Goal: Information Seeking & Learning: Understand process/instructions

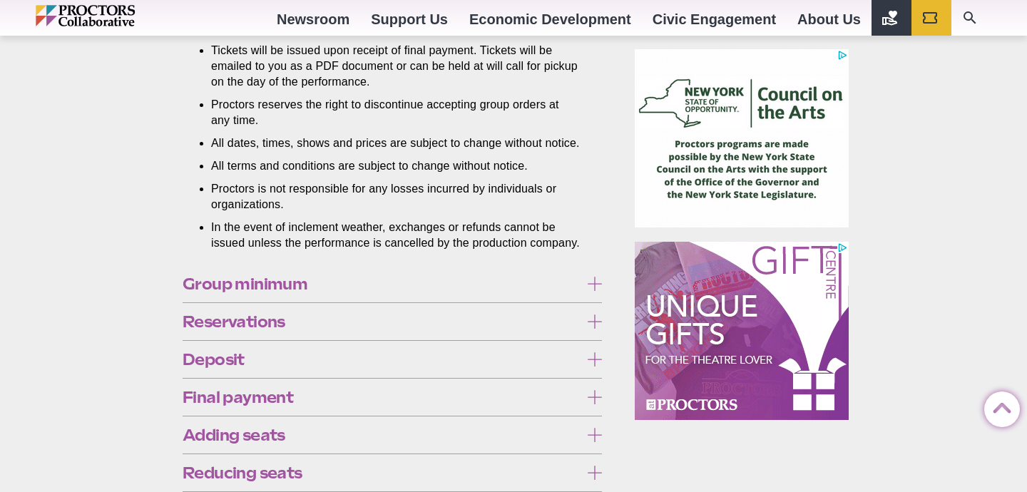
scroll to position [994, 0]
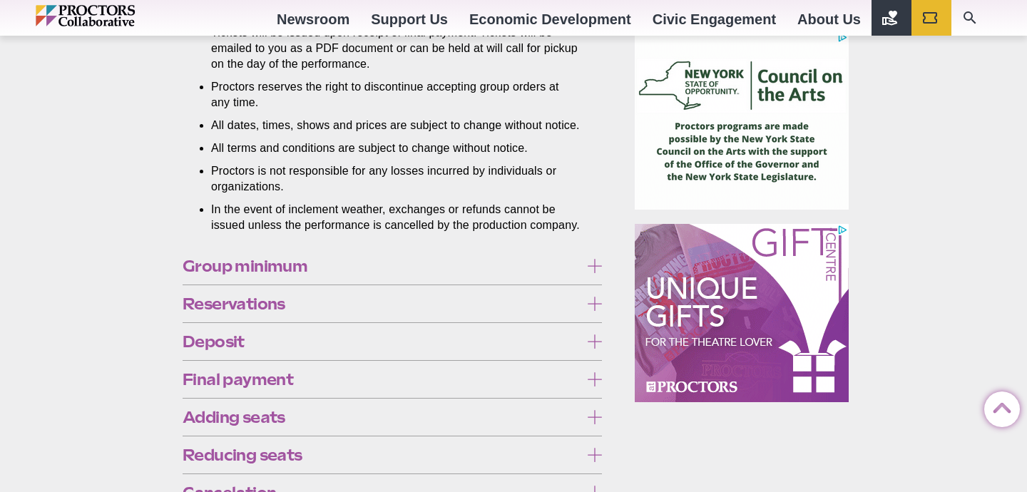
click at [500, 274] on span "Group minimum" at bounding box center [381, 266] width 397 height 16
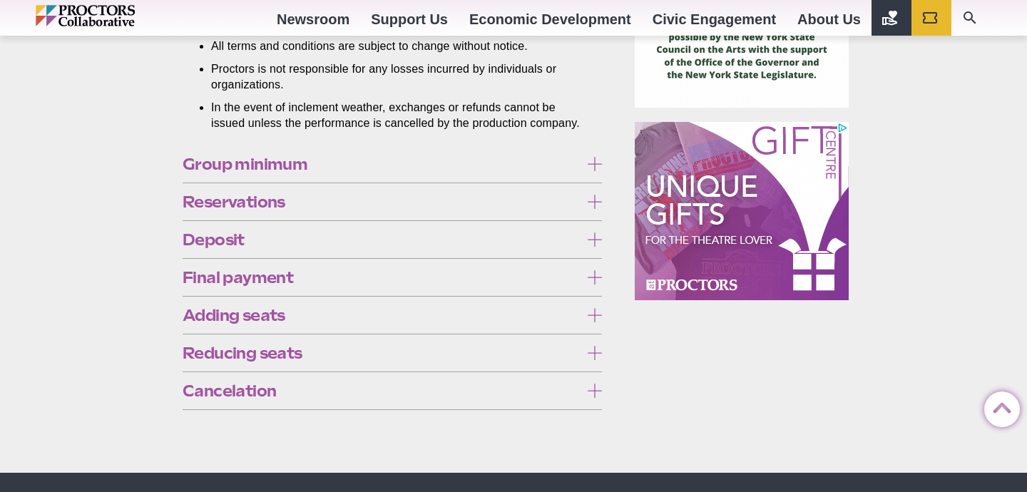
scroll to position [1131, 0]
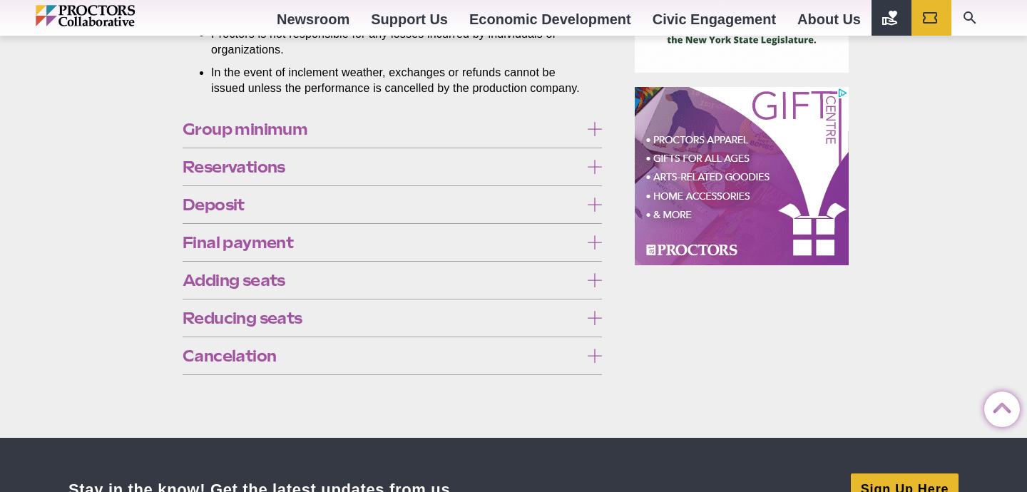
drag, startPoint x: 556, startPoint y: 241, endPoint x: 406, endPoint y: 245, distance: 150.5
click at [406, 200] on p "10 or more tickets to the same performance are required. This number may be hig…" at bounding box center [392, 176] width 419 height 47
copy p "(A, B, or Spotlight Seating)."
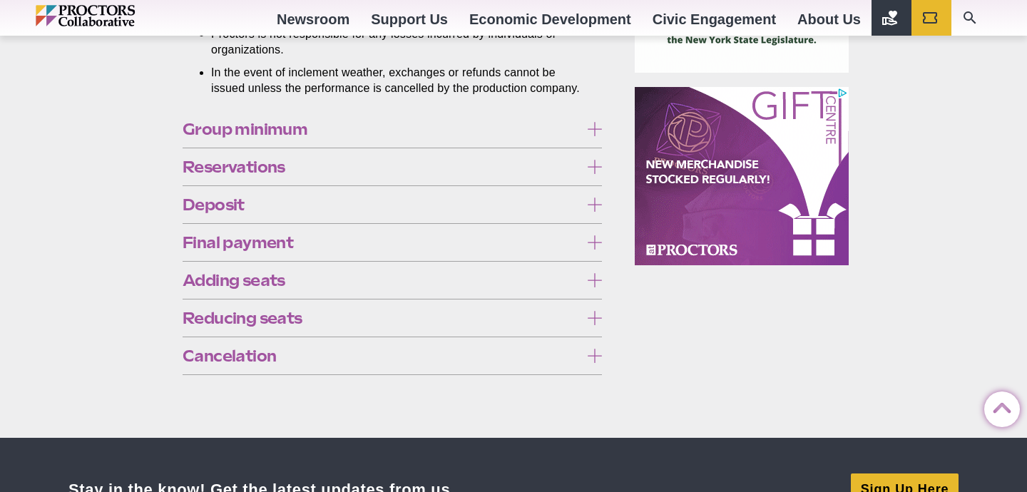
click at [443, 185] on div "Reservations All orders are subject to availability and the group services spec…" at bounding box center [392, 167] width 419 height 38
click at [451, 175] on span "Reservations" at bounding box center [381, 167] width 397 height 16
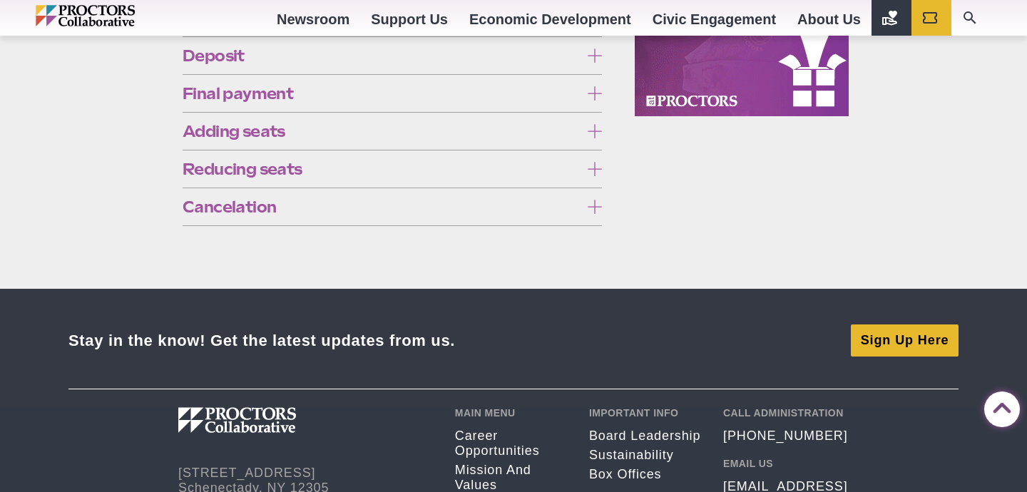
scroll to position [1298, 0]
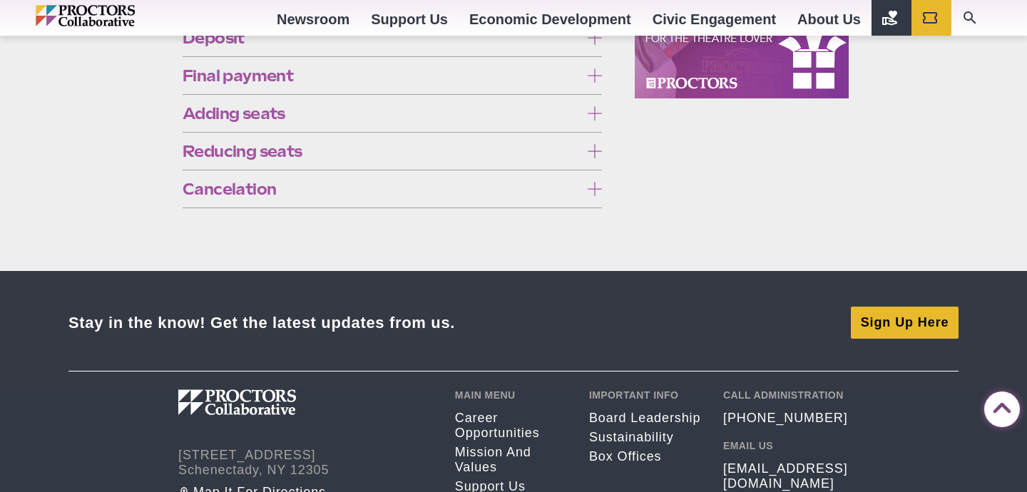
click at [484, 46] on span "Deposit" at bounding box center [381, 38] width 397 height 16
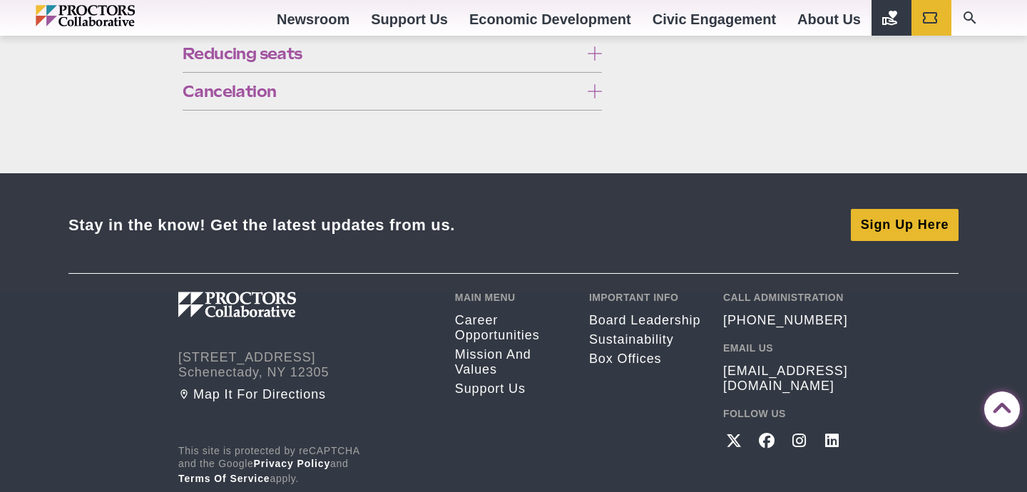
scroll to position [1447, 0]
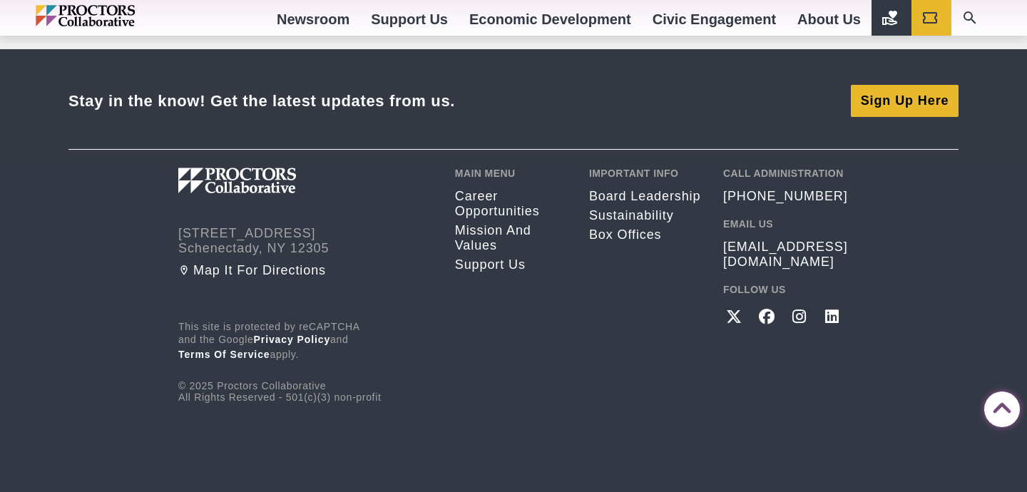
scroll to position [1827, 0]
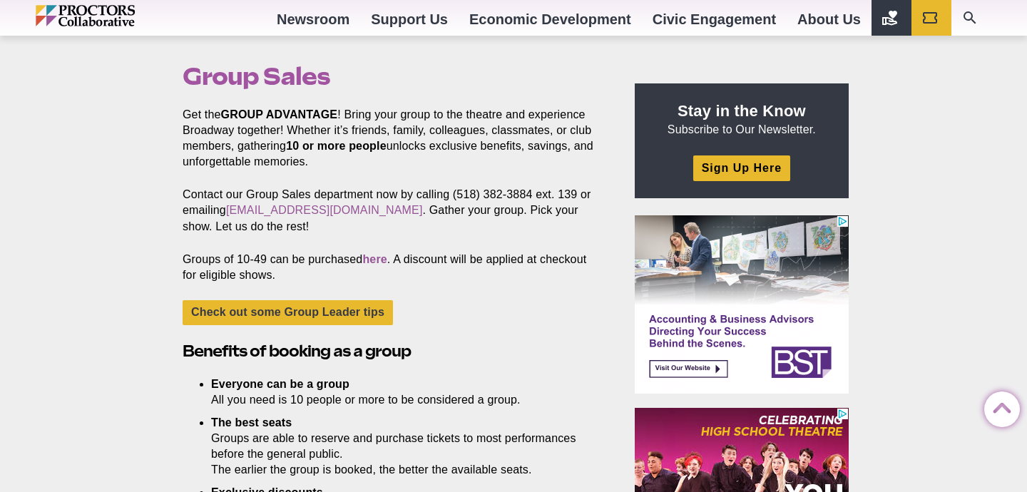
scroll to position [423, 0]
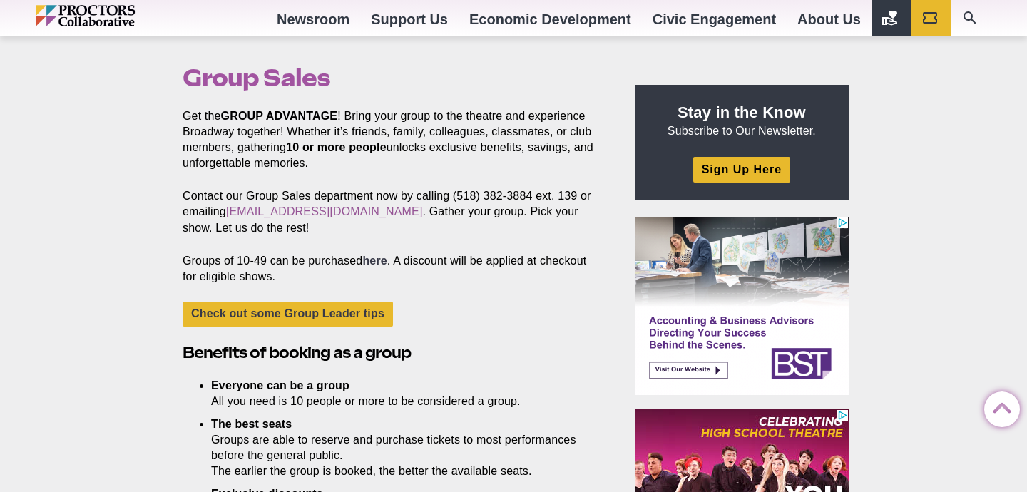
click at [380, 257] on link "here" at bounding box center [374, 261] width 24 height 12
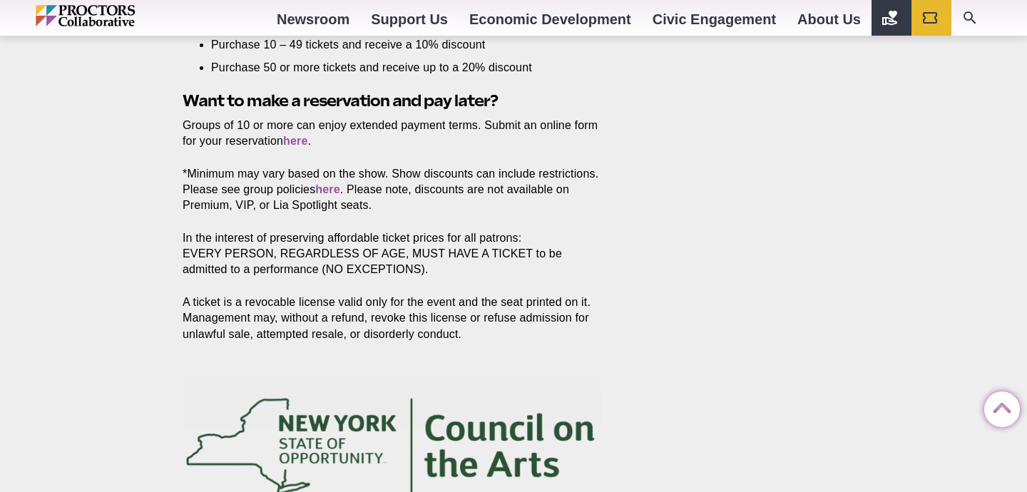
scroll to position [1406, 0]
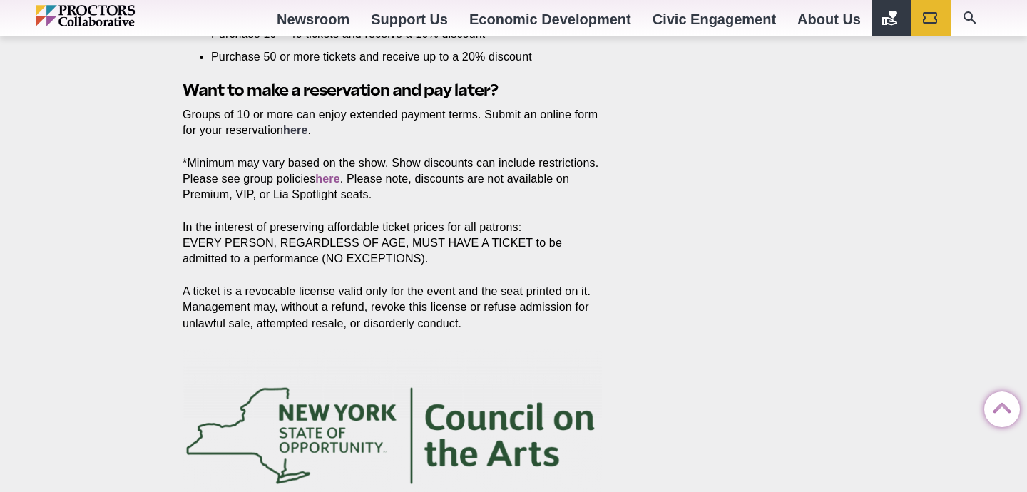
click at [307, 135] on link "here" at bounding box center [295, 130] width 24 height 12
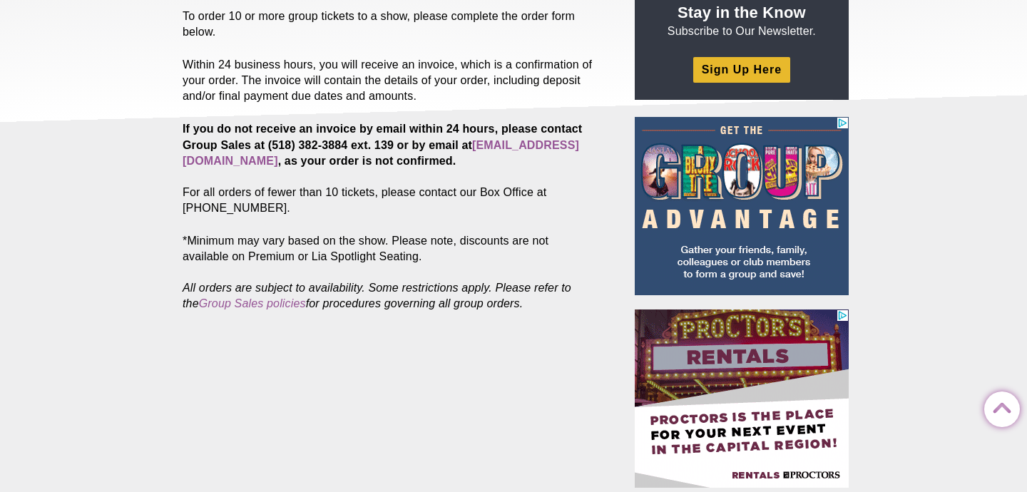
scroll to position [211, 0]
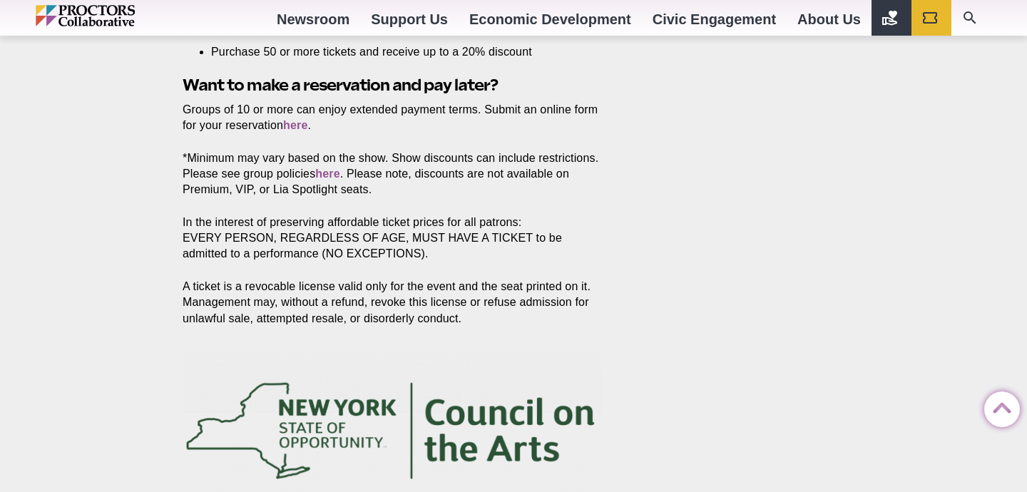
scroll to position [1379, 0]
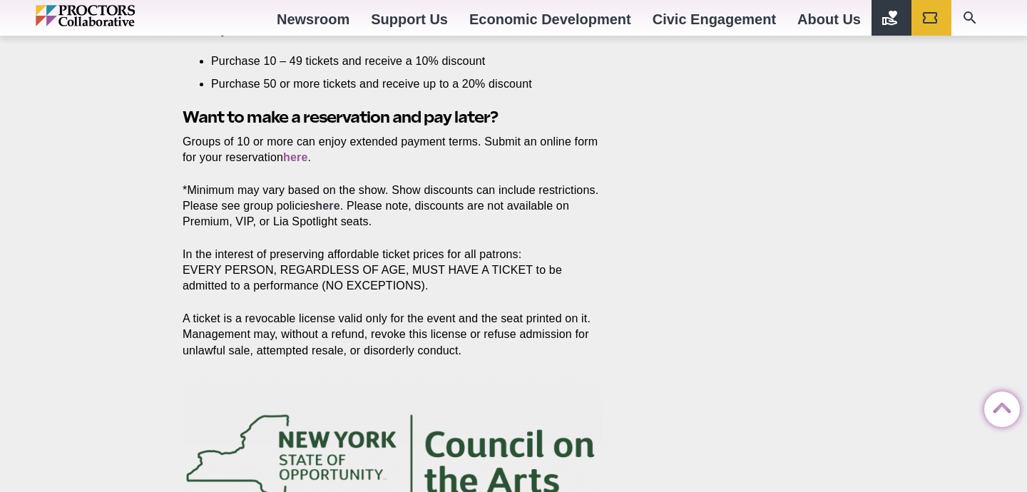
click at [339, 209] on link "here" at bounding box center [327, 206] width 24 height 12
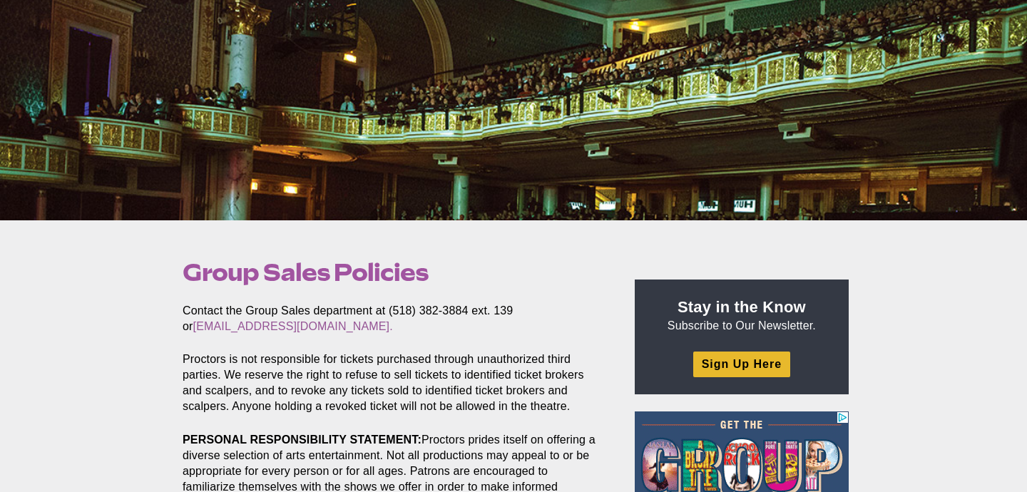
scroll to position [518, 0]
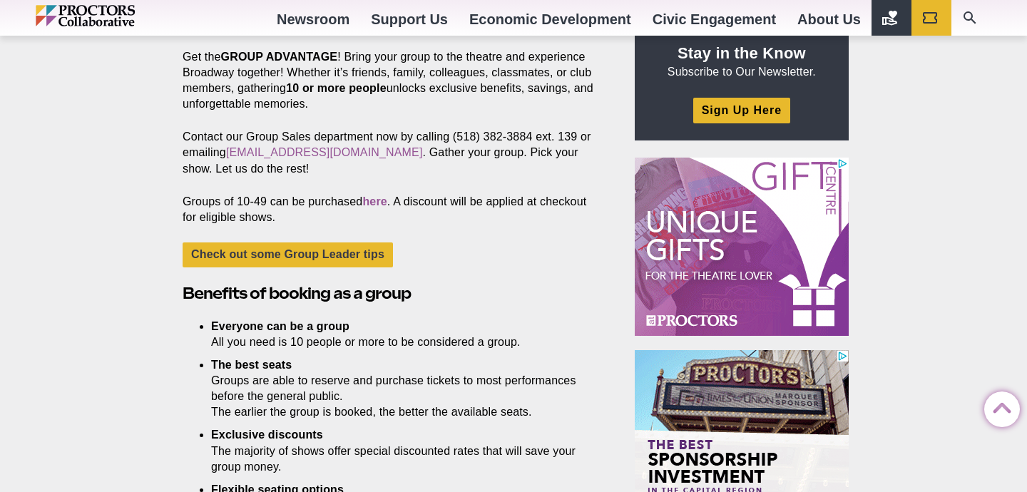
scroll to position [481, 0]
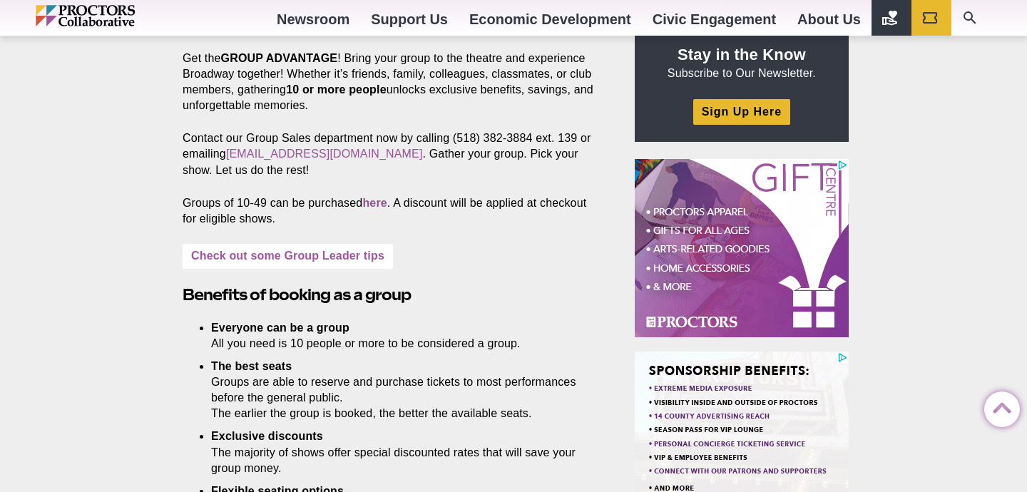
click at [312, 259] on link "Check out some Group Leader tips" at bounding box center [288, 256] width 210 height 25
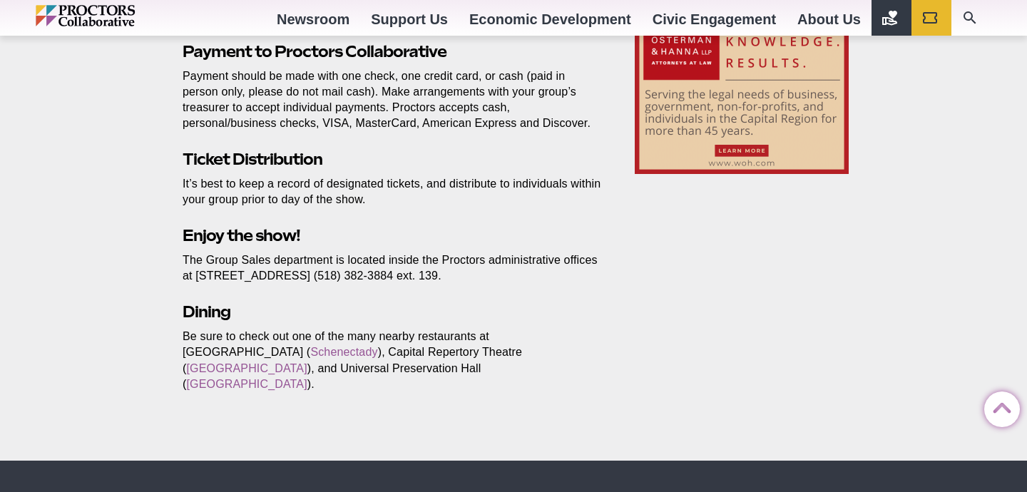
scroll to position [1238, 0]
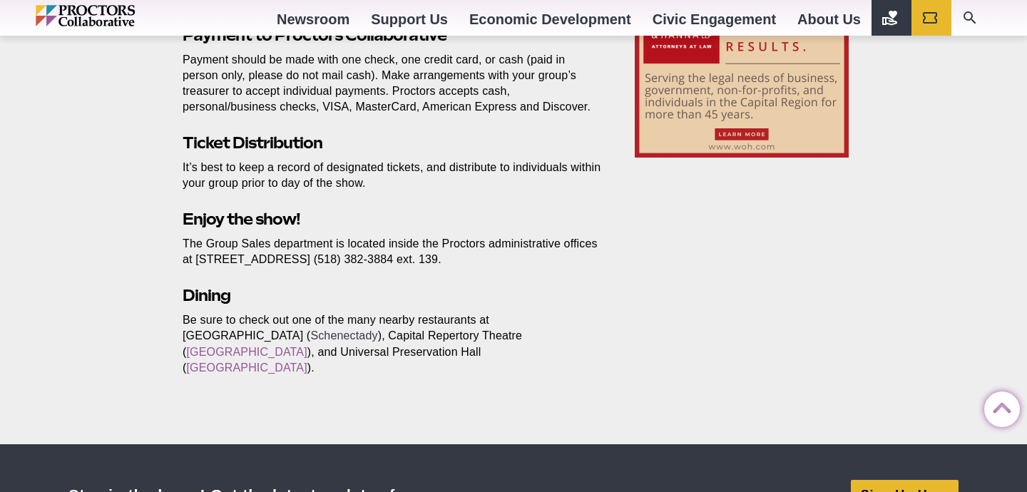
click at [310, 342] on link "Schenectady" at bounding box center [343, 335] width 67 height 12
